Goal: Find specific page/section: Find specific page/section

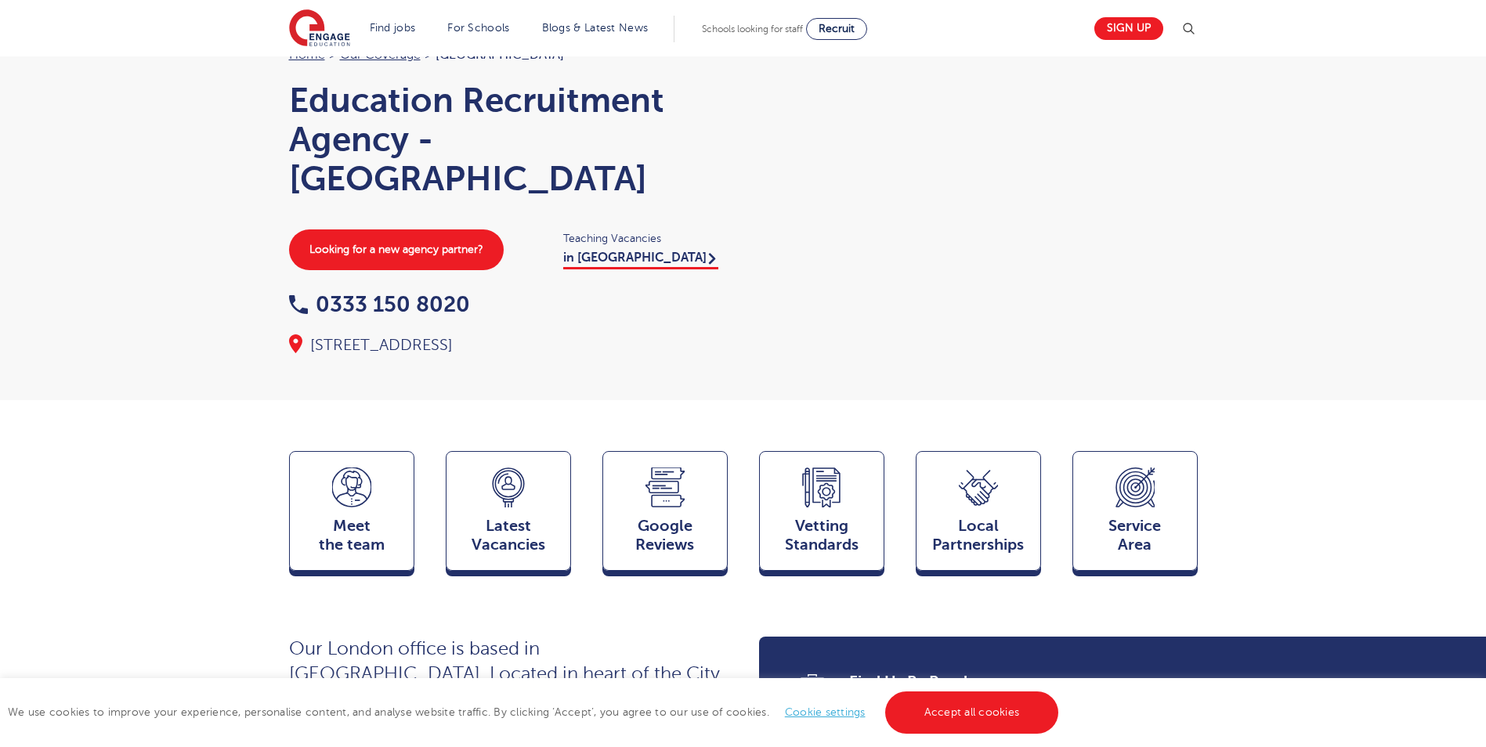
scroll to position [78, 0]
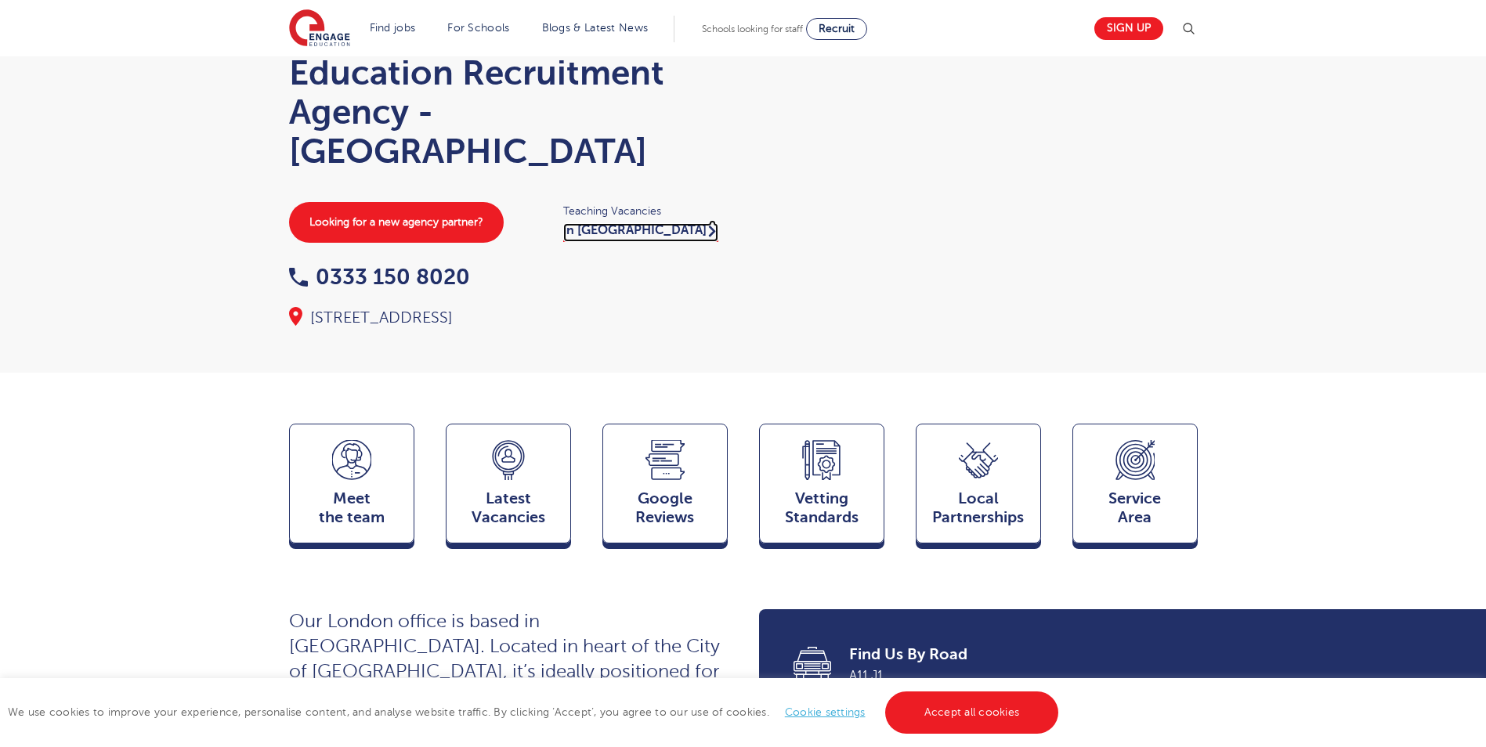
click at [619, 233] on link "in [GEOGRAPHIC_DATA]" at bounding box center [640, 232] width 155 height 19
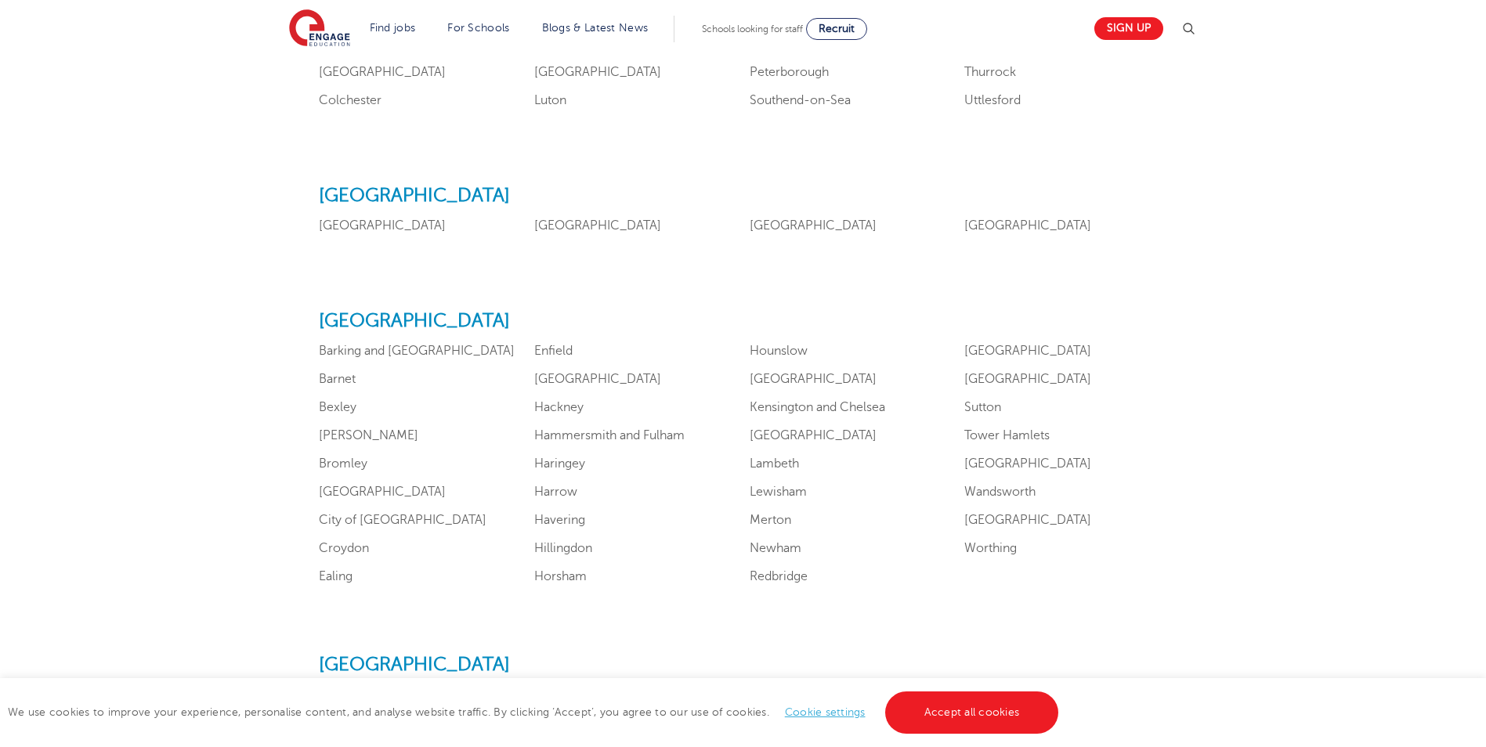
scroll to position [940, 0]
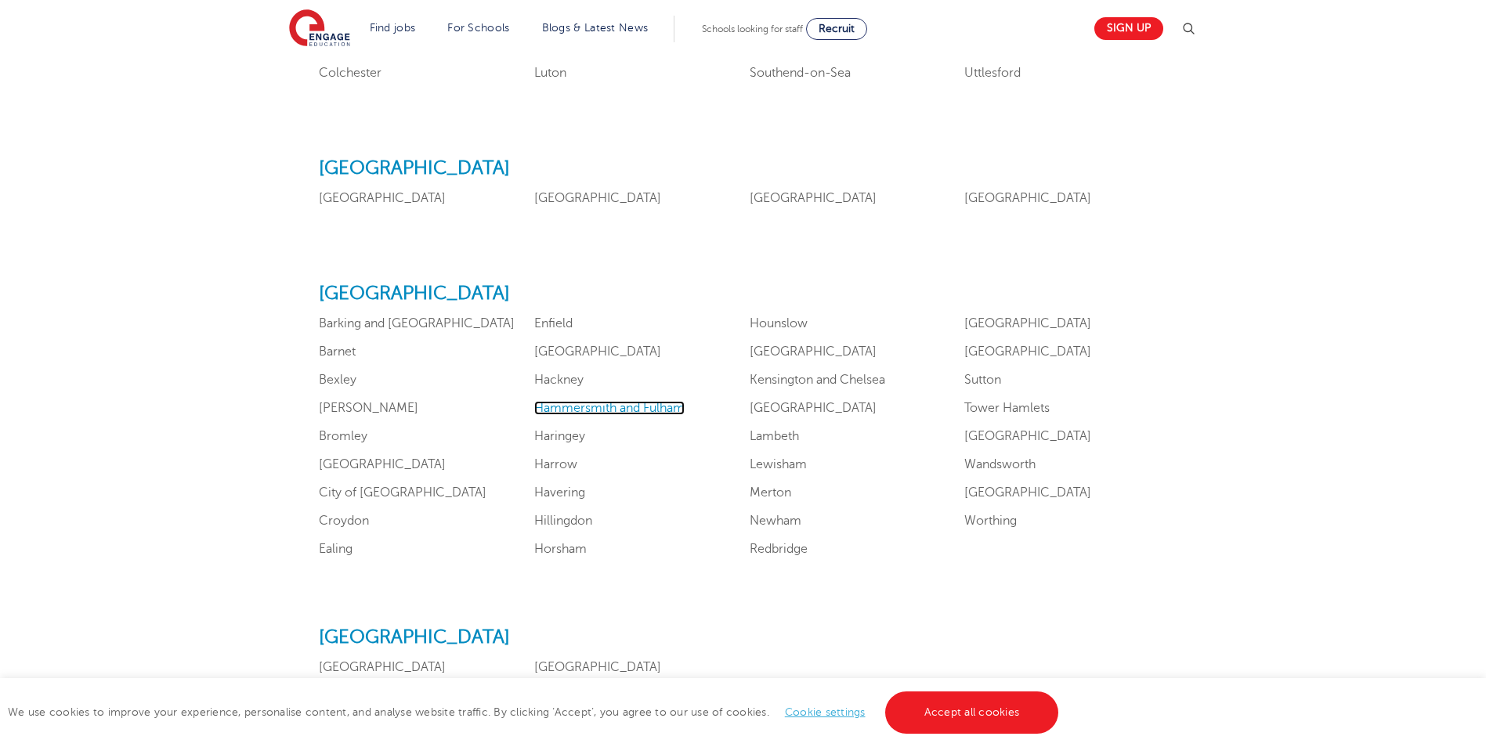
click at [637, 403] on link "Hammersmith and Fulham" at bounding box center [609, 408] width 150 height 14
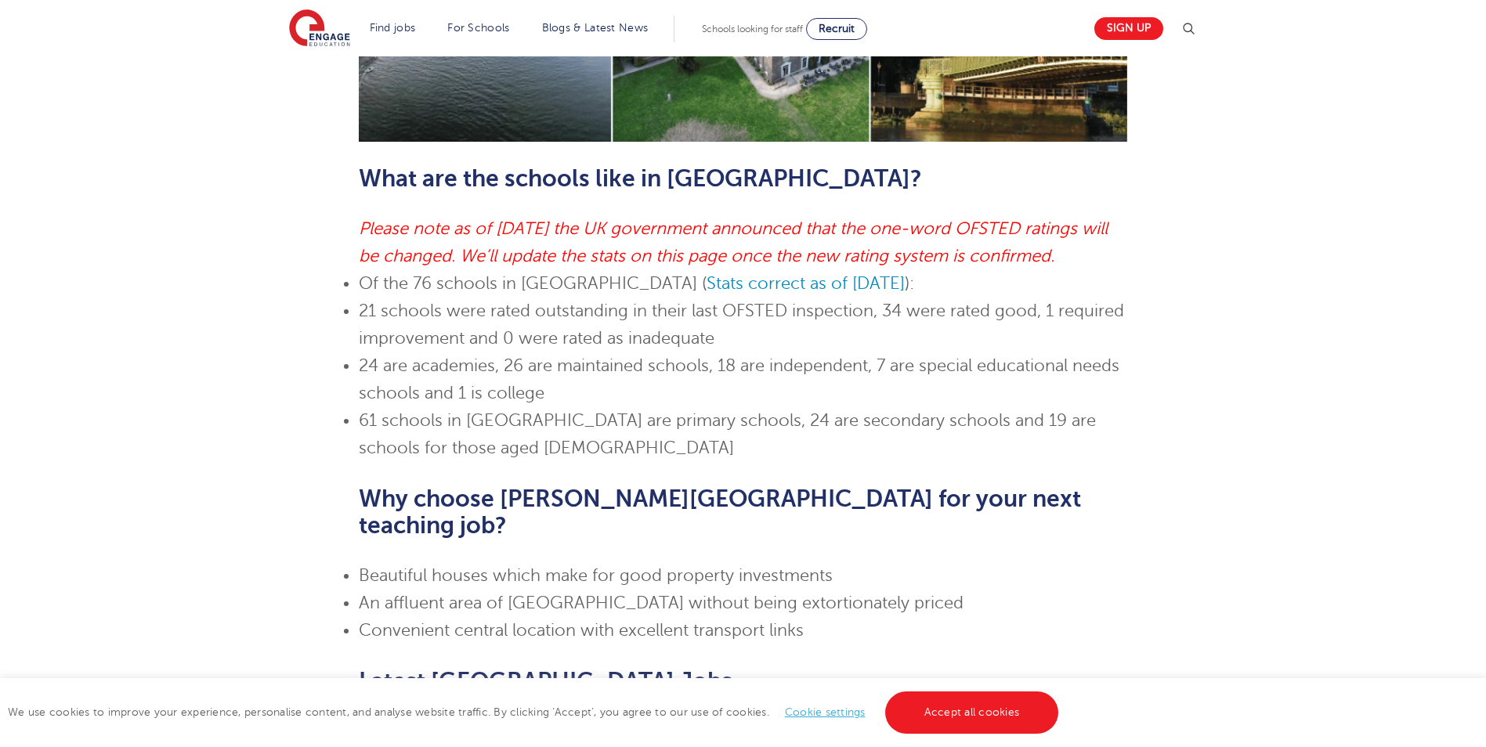
scroll to position [771, 0]
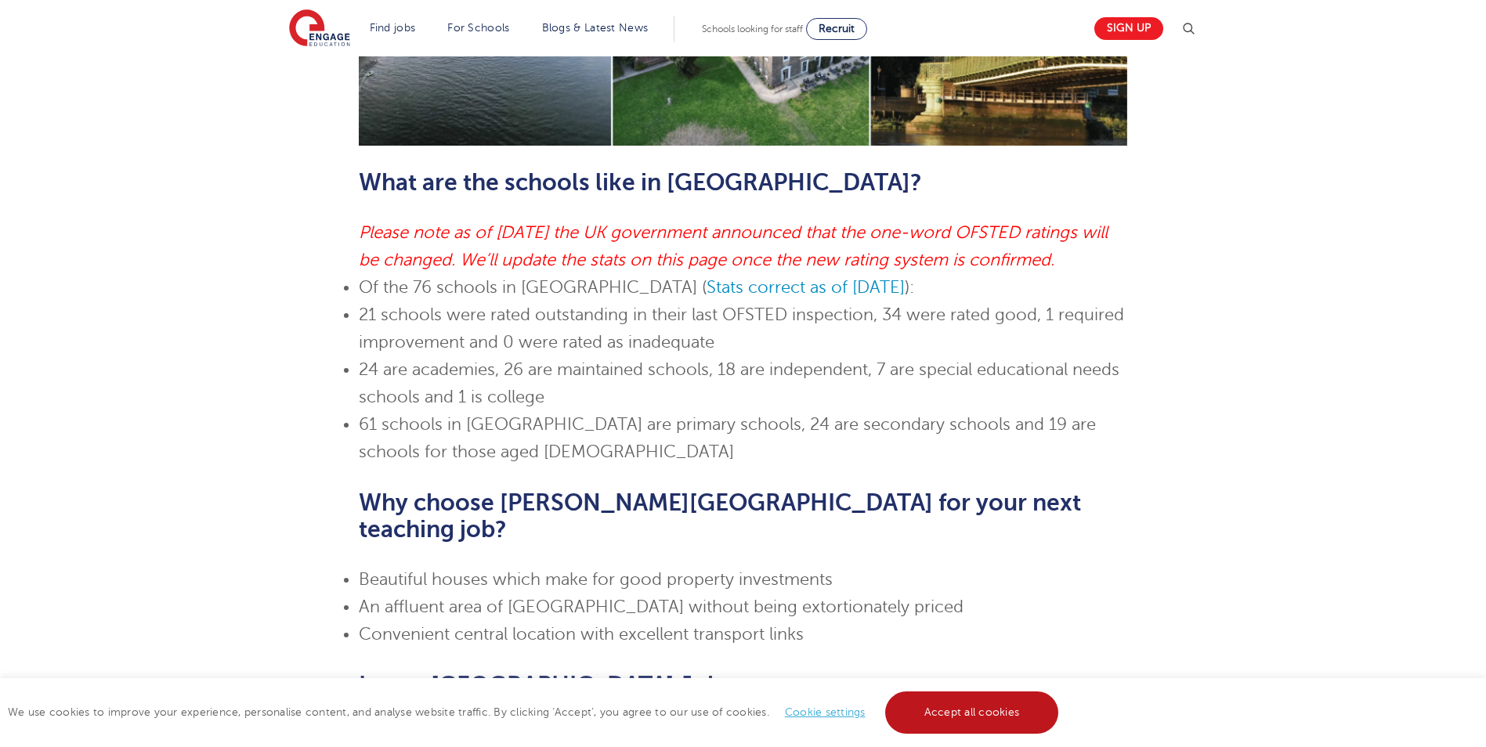
click at [983, 722] on link "Accept all cookies" at bounding box center [972, 713] width 174 height 42
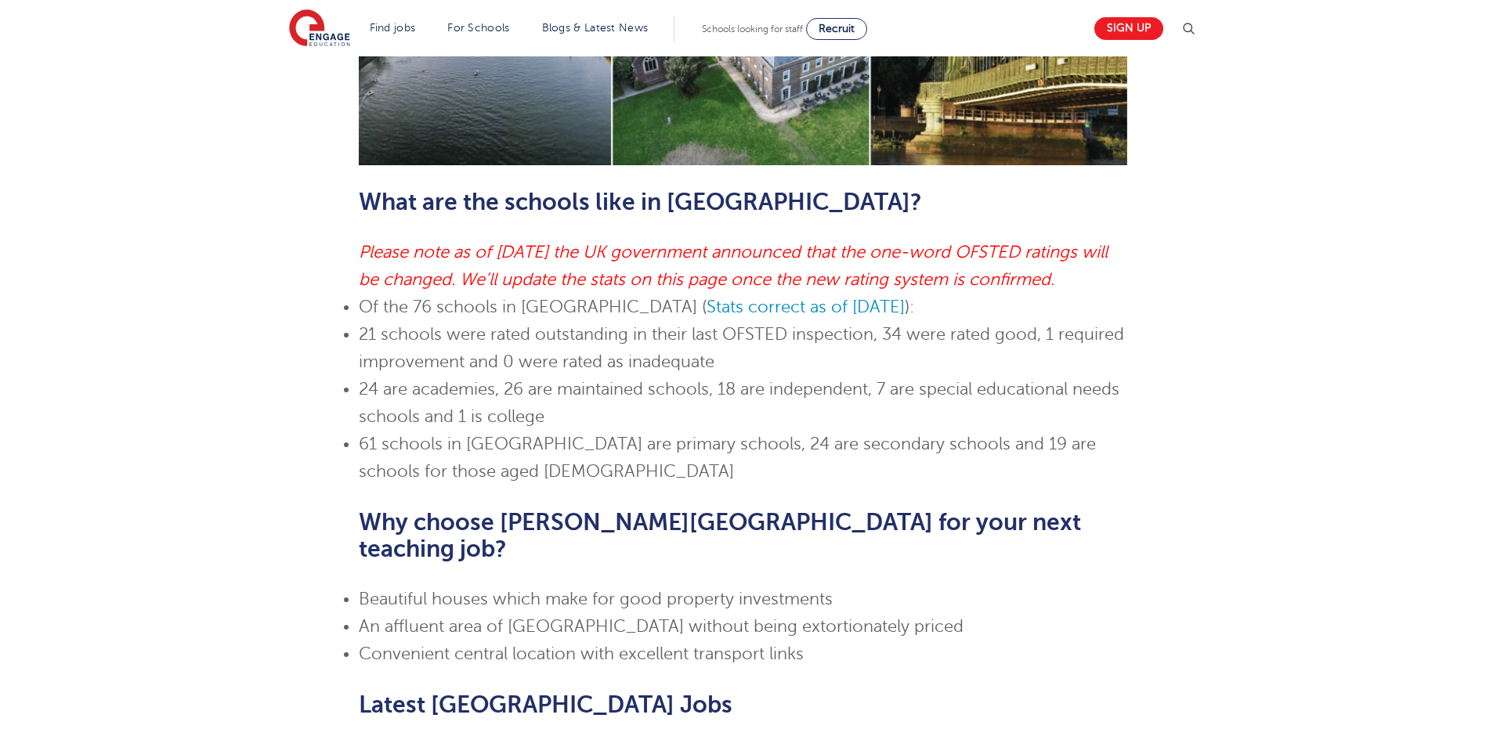
scroll to position [928, 0]
